Goal: Transaction & Acquisition: Purchase product/service

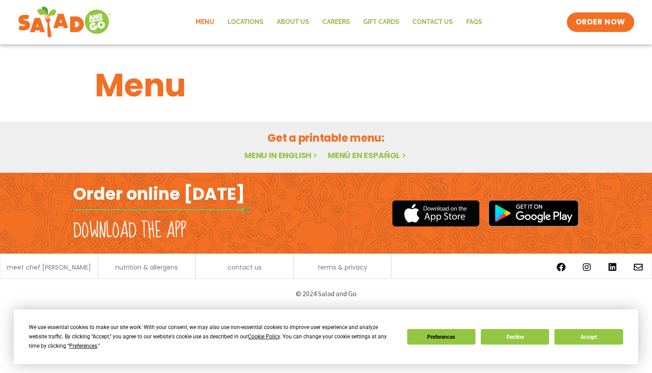
click at [596, 335] on button "Accept" at bounding box center [589, 337] width 68 height 16
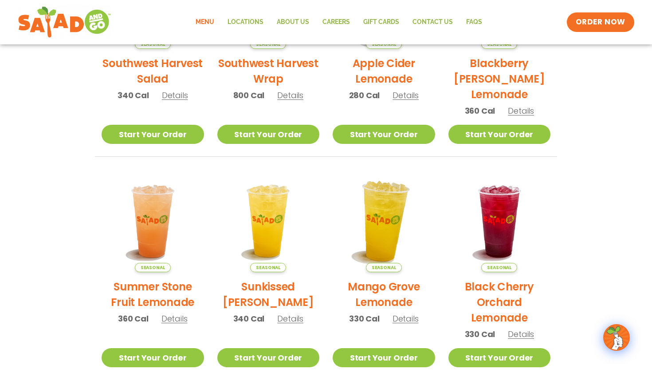
scroll to position [304, 0]
click at [406, 320] on span "Details" at bounding box center [406, 318] width 26 height 11
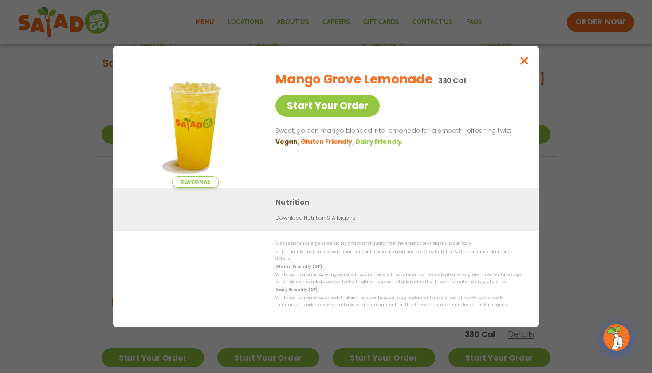
click at [523, 63] on icon "Close modal" at bounding box center [524, 60] width 11 height 9
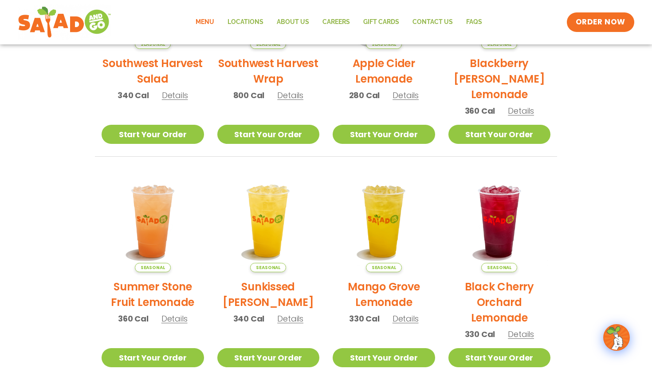
click at [292, 326] on div "Seasonal Sunkissed [PERSON_NAME] 340 Cal Details" at bounding box center [268, 251] width 103 height 163
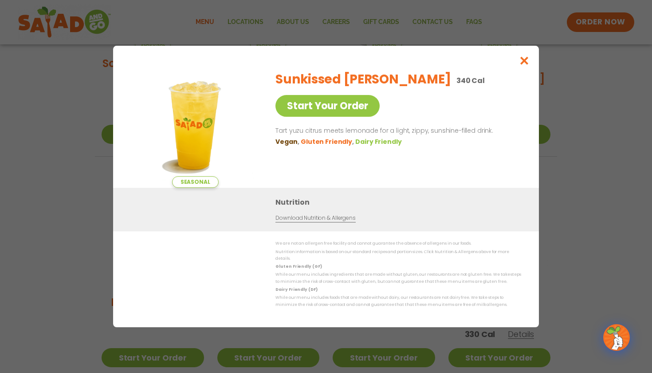
click at [52, 243] on div "Seasonal Start Your Order Sunkissed [PERSON_NAME] 340 Cal Start Your Order Tart…" at bounding box center [326, 186] width 652 height 373
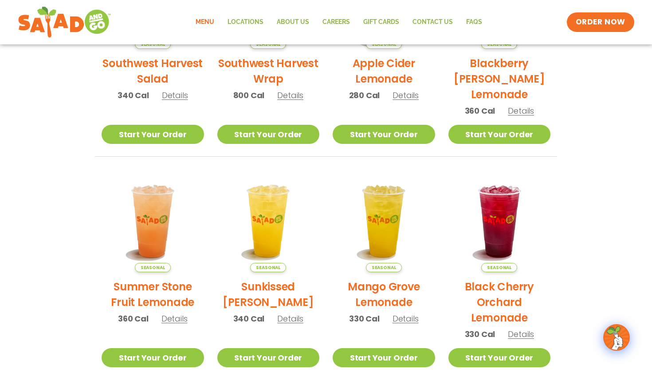
click at [172, 319] on span "Details" at bounding box center [175, 318] width 26 height 11
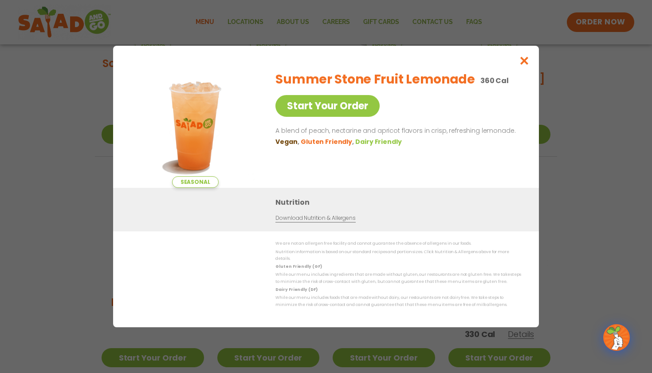
click at [67, 237] on div "Seasonal Start Your Order Summer Stone Fruit Lemonade 360 Cal Start Your Order …" at bounding box center [326, 186] width 652 height 373
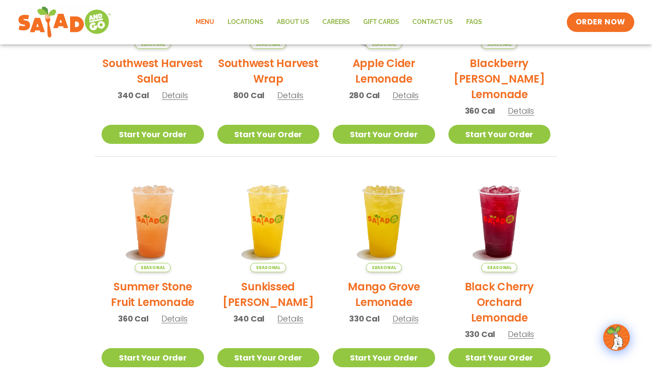
click at [527, 110] on span "Details" at bounding box center [521, 110] width 26 height 11
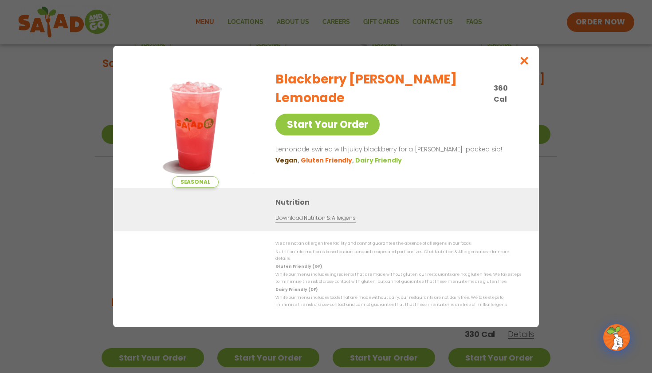
click at [599, 173] on div "Seasonal Start Your Order Blackberry [PERSON_NAME] Lemonade 360 Cal Start Your …" at bounding box center [326, 186] width 652 height 373
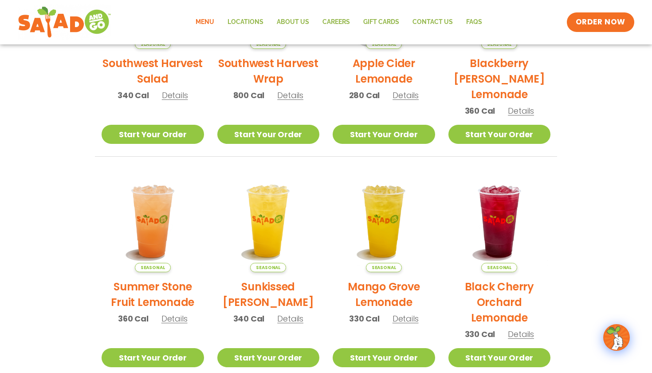
click at [405, 94] on span "Details" at bounding box center [406, 95] width 26 height 11
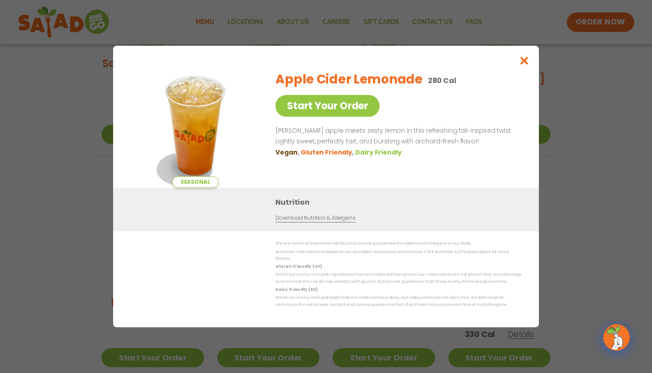
click at [520, 65] on icon "Close modal" at bounding box center [524, 60] width 11 height 9
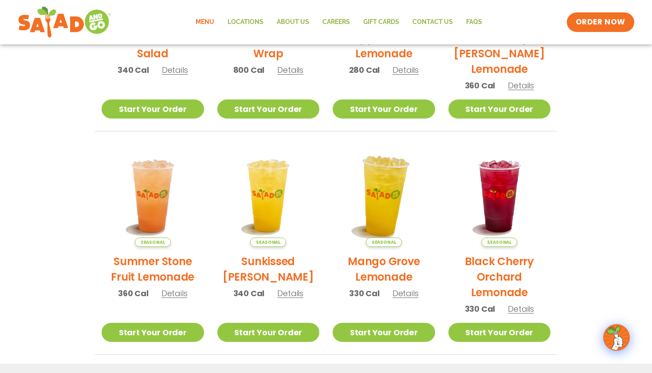
scroll to position [346, 0]
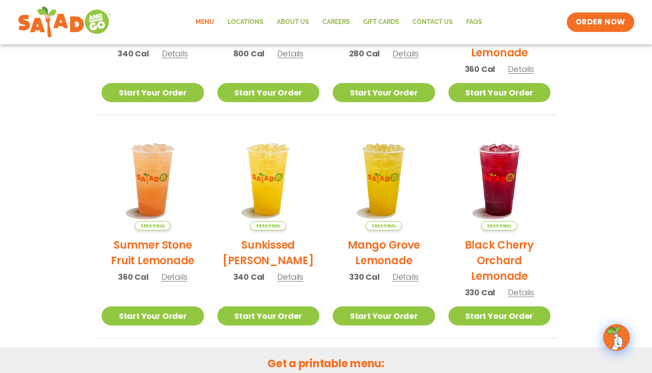
click at [526, 296] on span "Details" at bounding box center [521, 292] width 26 height 11
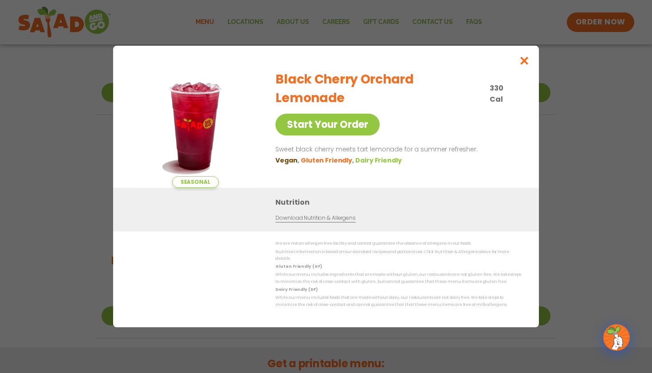
click at [559, 274] on div "Seasonal Start Your Order Black Cherry Orchard Lemonade 330 Cal Start Your Orde…" at bounding box center [326, 186] width 652 height 373
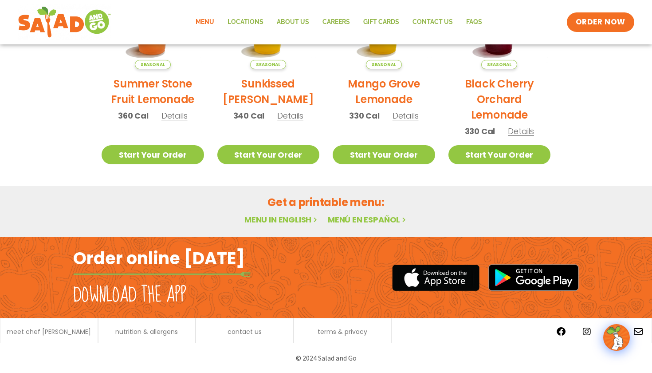
scroll to position [508, 0]
click at [596, 21] on span "ORDER NOW" at bounding box center [600, 22] width 55 height 12
